Goal: Check status: Check status

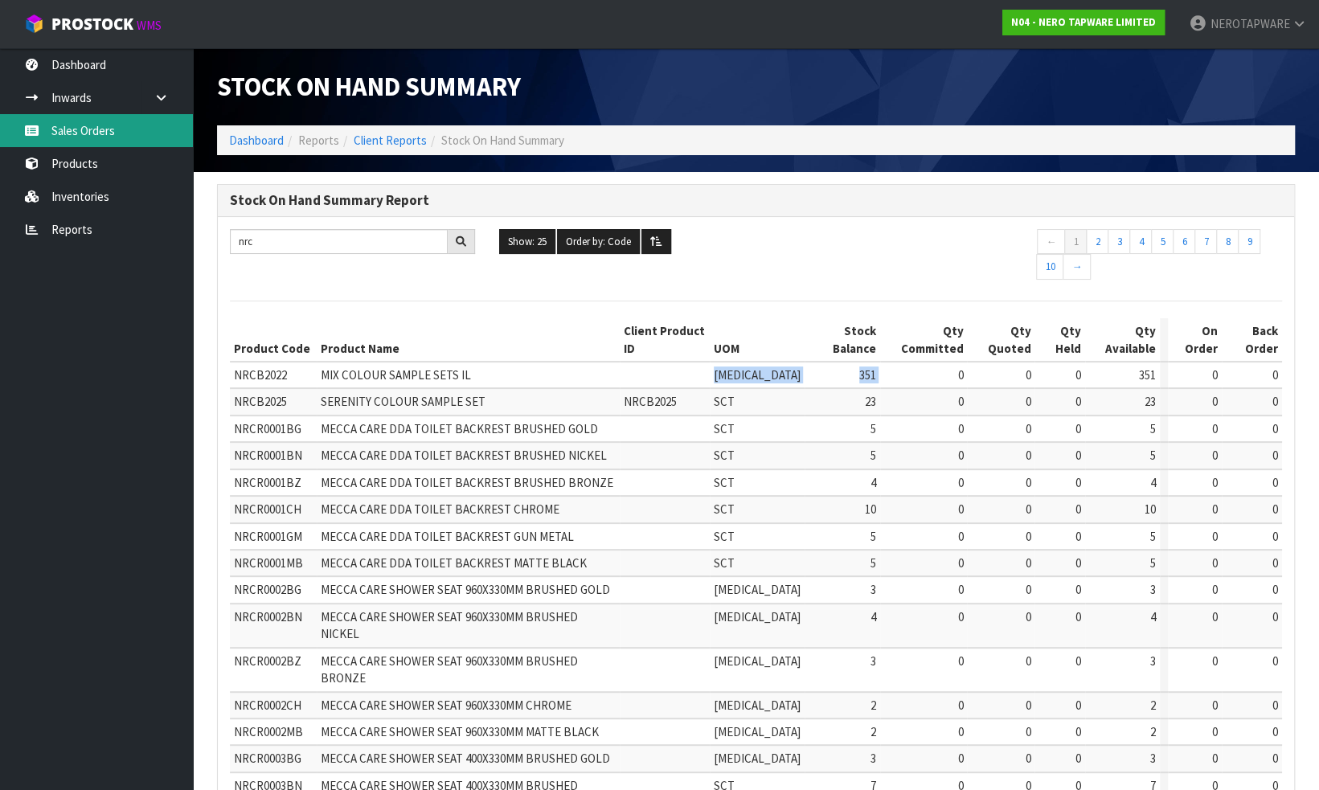
drag, startPoint x: 70, startPoint y: 132, endPoint x: 116, endPoint y: 136, distance: 46.0
click at [71, 132] on link "Sales Orders" at bounding box center [96, 130] width 193 height 33
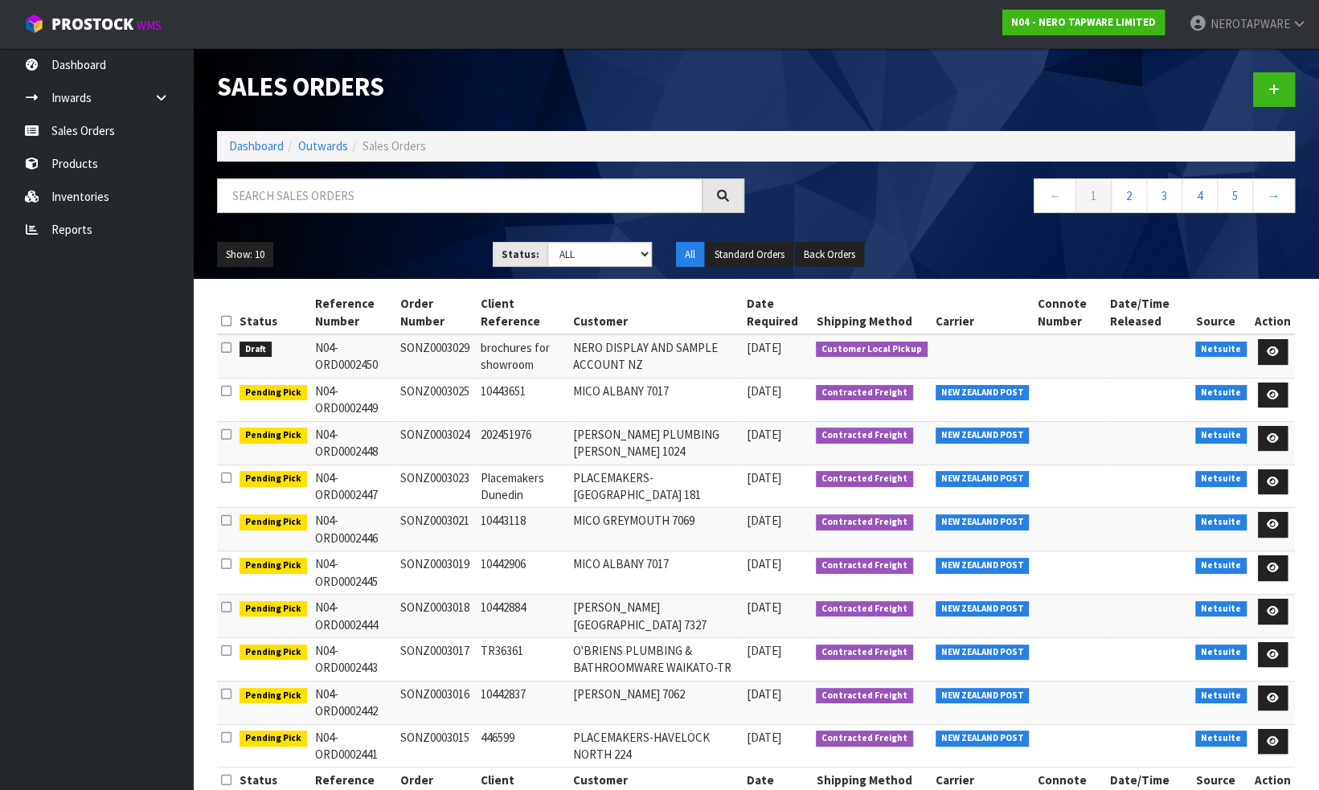
click at [420, 341] on td "SONZ0003029" at bounding box center [436, 355] width 80 height 43
copy td "SONZ0003029"
